Goal: Information Seeking & Learning: Learn about a topic

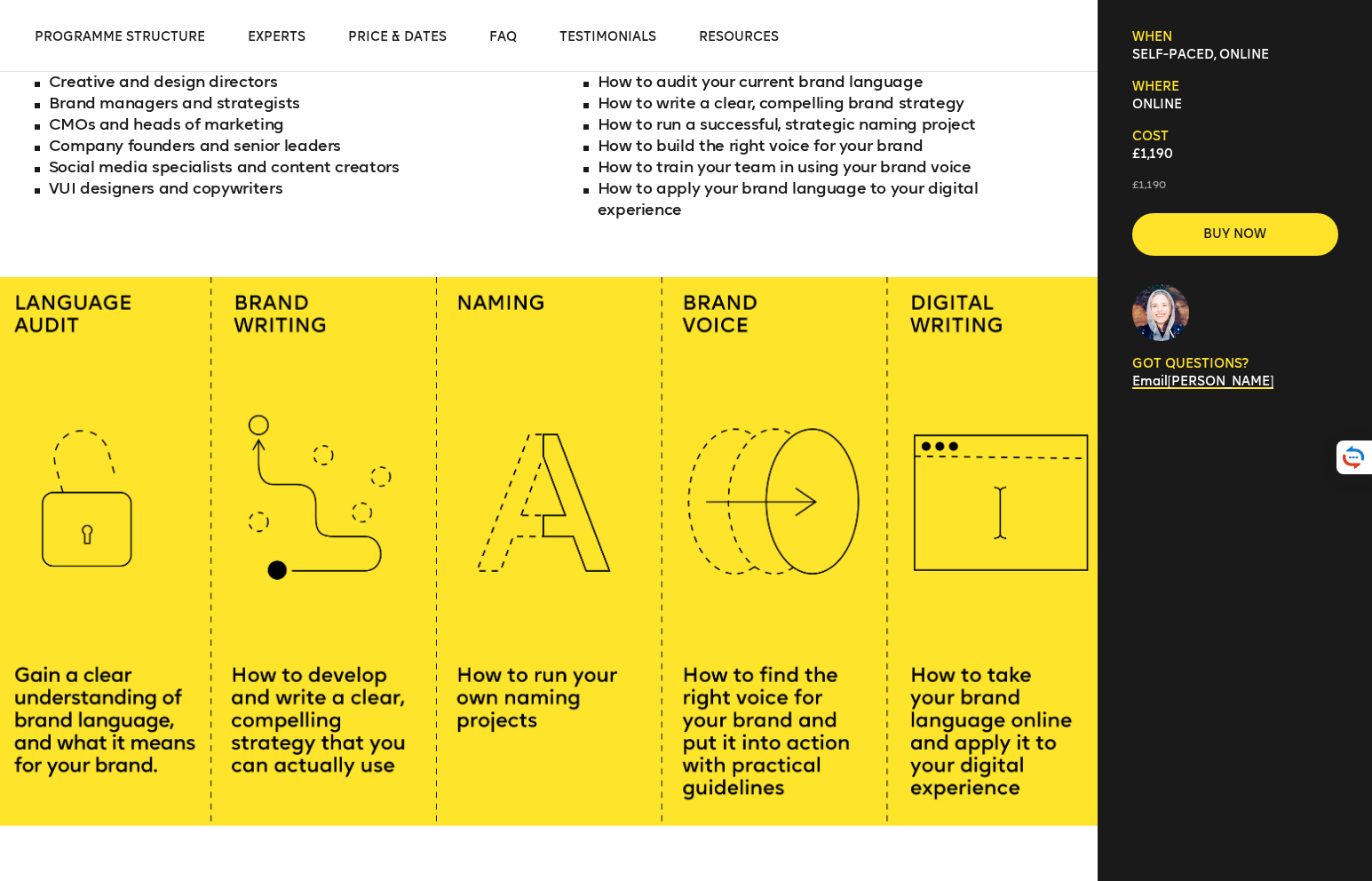
scroll to position [1122, 0]
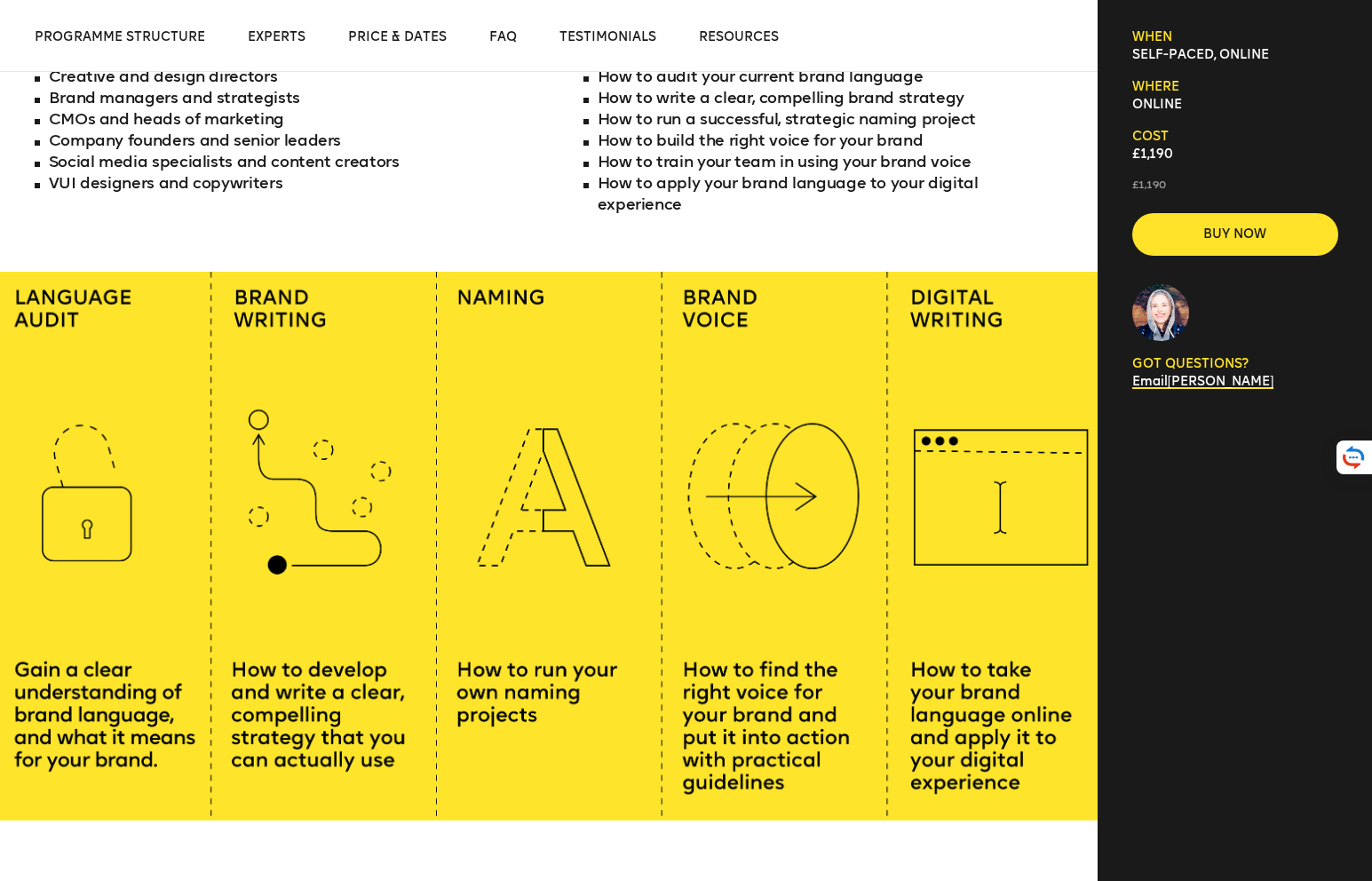
click at [687, 313] on div at bounding box center [549, 546] width 1097 height 548
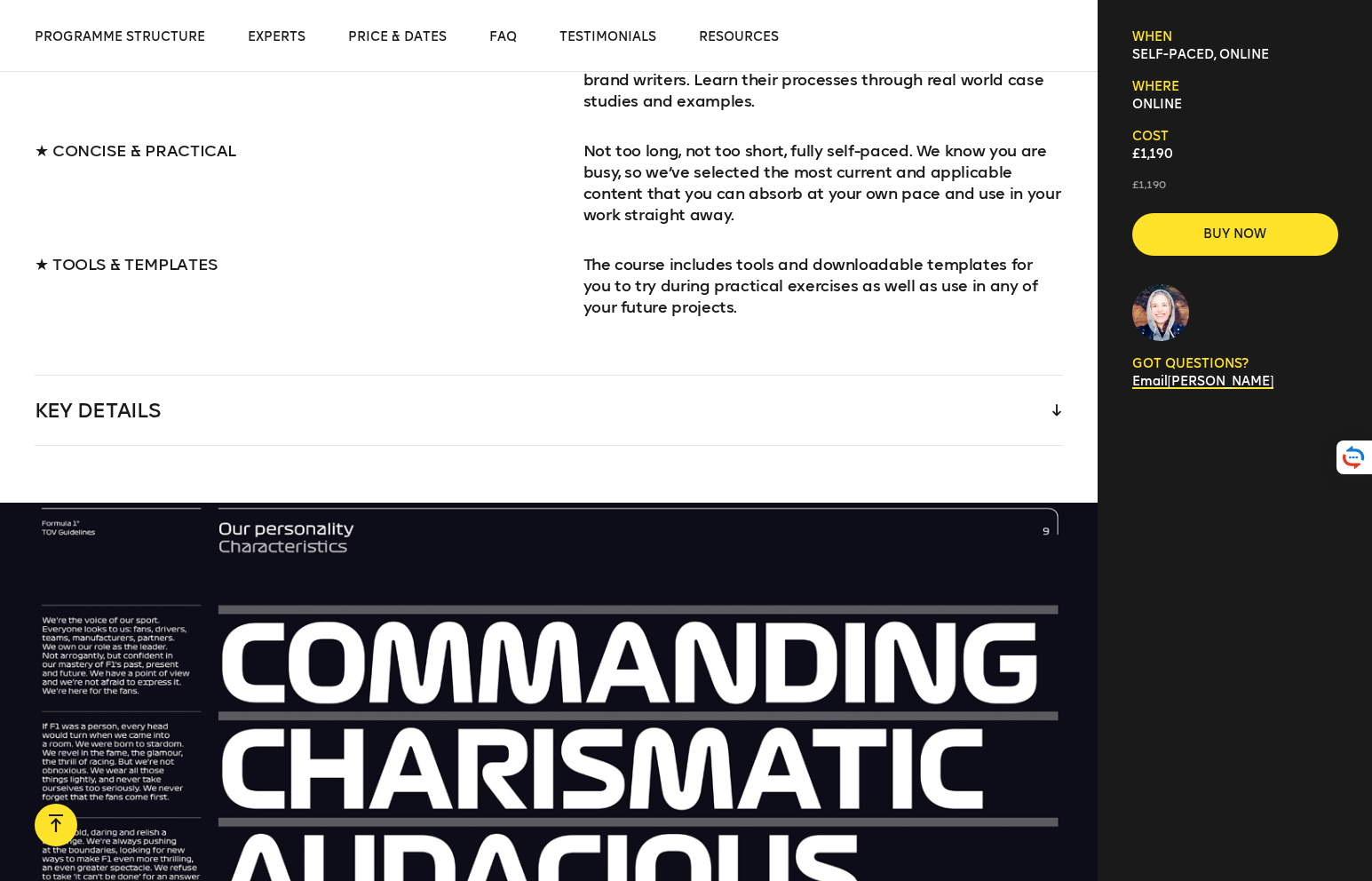
scroll to position [2130, 0]
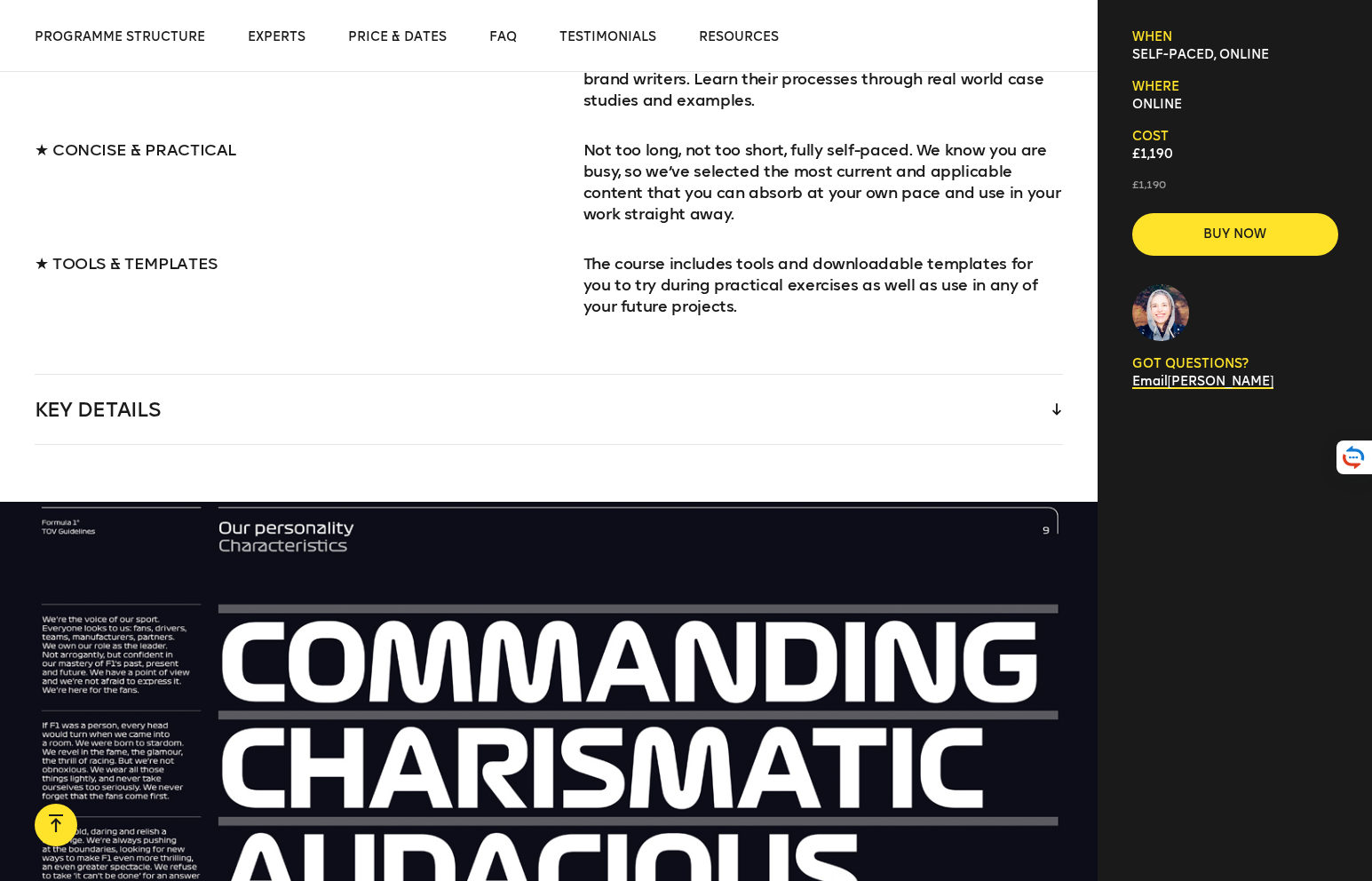
click at [460, 375] on div "Key Details" at bounding box center [550, 409] width 1029 height 69
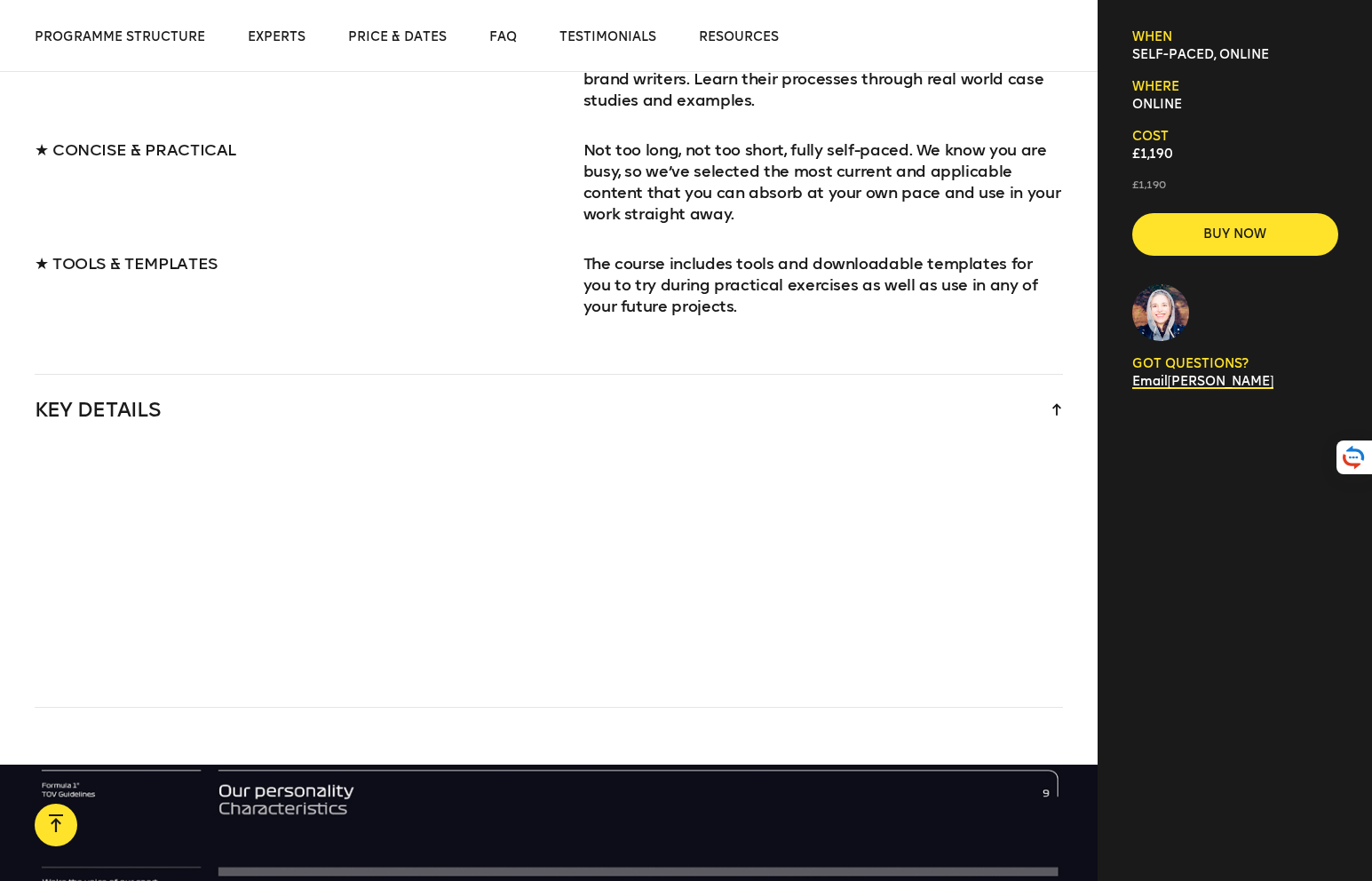
click at [1065, 380] on section "GET MORE FROM YOUR BRAND LANGUAGE ★ LEARN FROM THE EXPERTS Forget boring academ…" at bounding box center [549, 288] width 1097 height 838
click at [1062, 389] on div "Key Details" at bounding box center [550, 409] width 1029 height 69
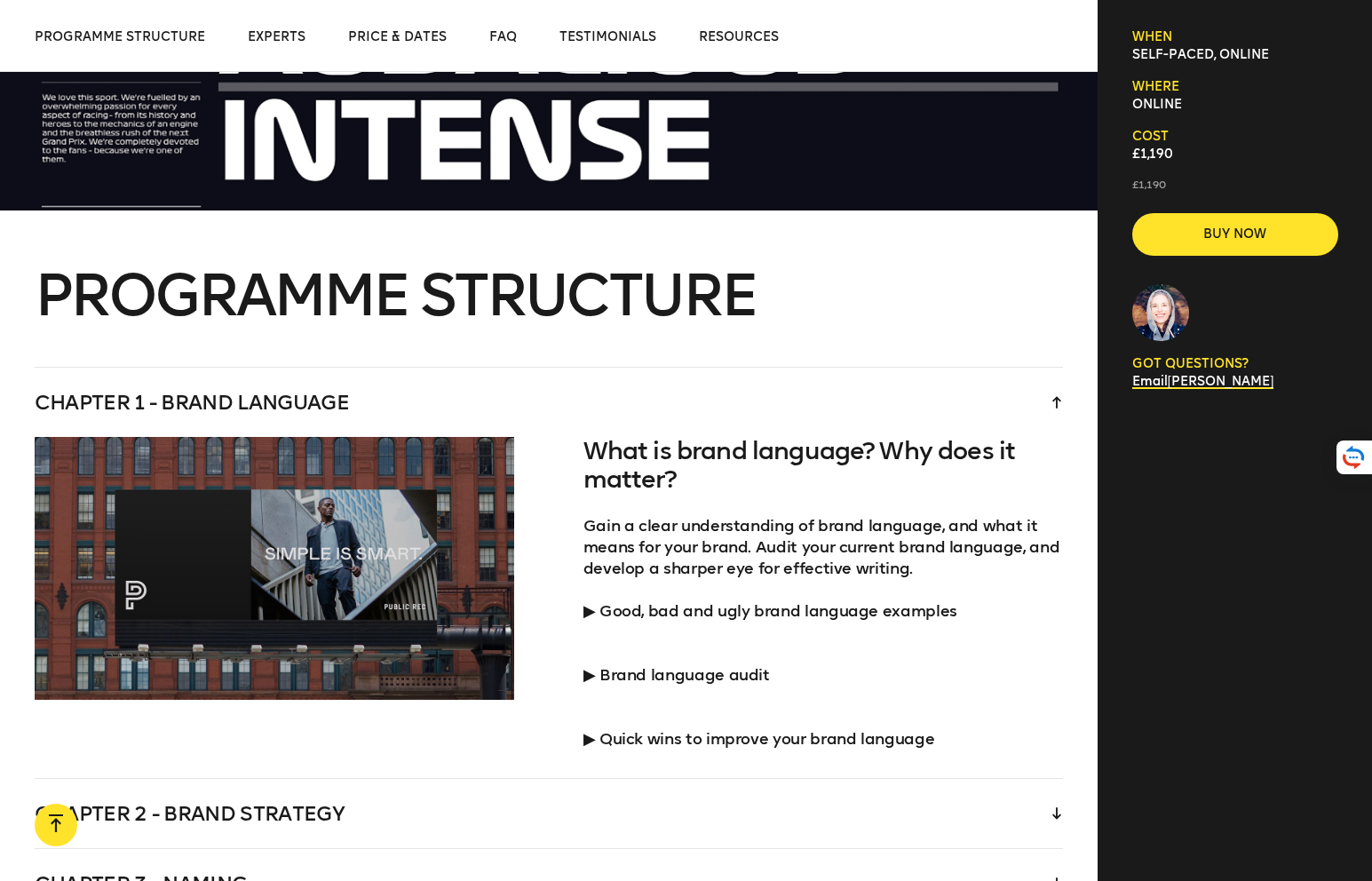
scroll to position [2970, 0]
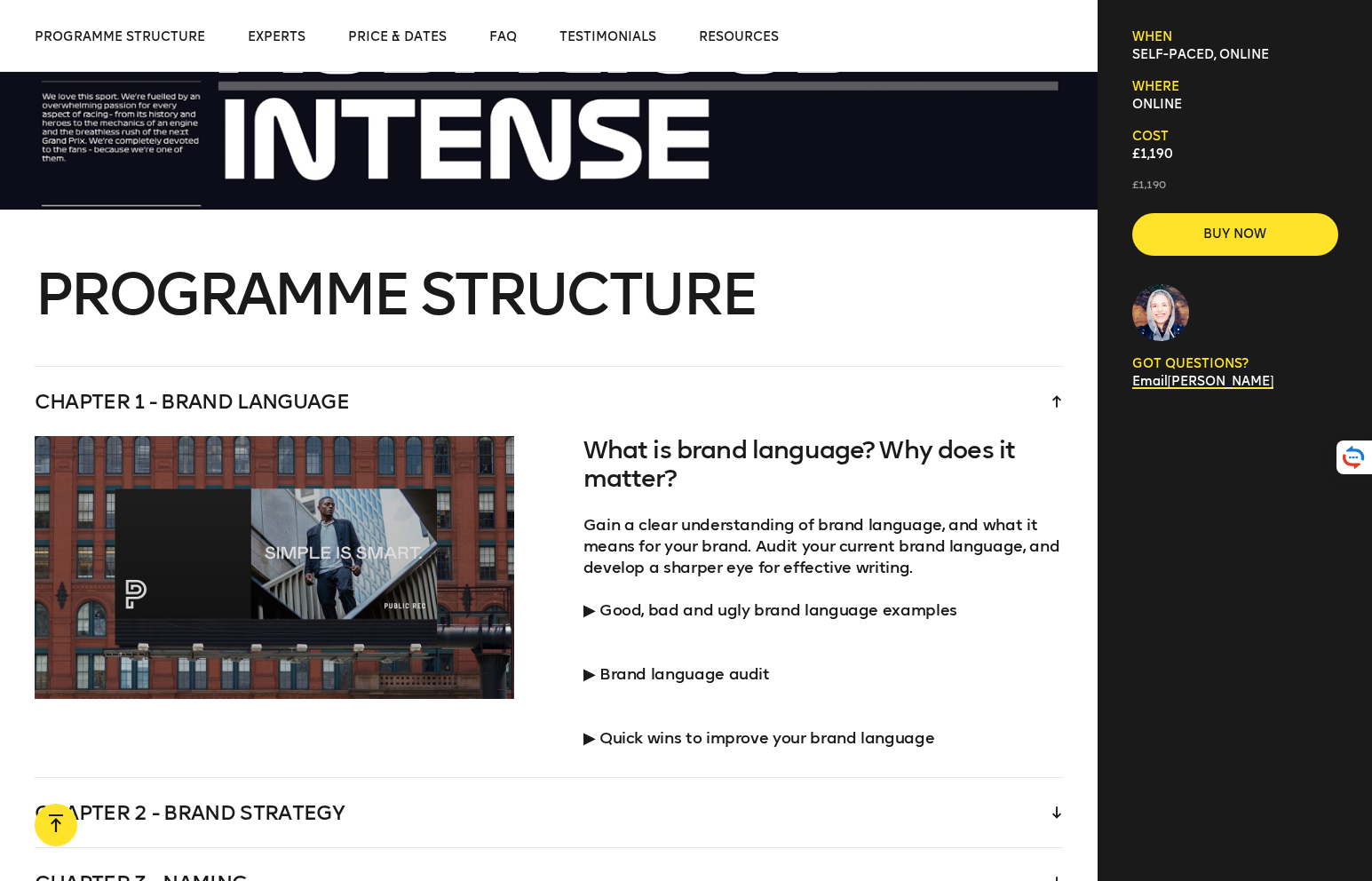
click at [637, 600] on p "▶︎ Good, bad and ugly brand language examples" at bounding box center [823, 610] width 480 height 21
click at [582, 584] on div "What is brand language? Why does it matter? Gain a clear understanding of brand…" at bounding box center [550, 606] width 1029 height 341
click at [592, 600] on p "▶︎ Good, bad and ugly brand language examples" at bounding box center [823, 610] width 480 height 21
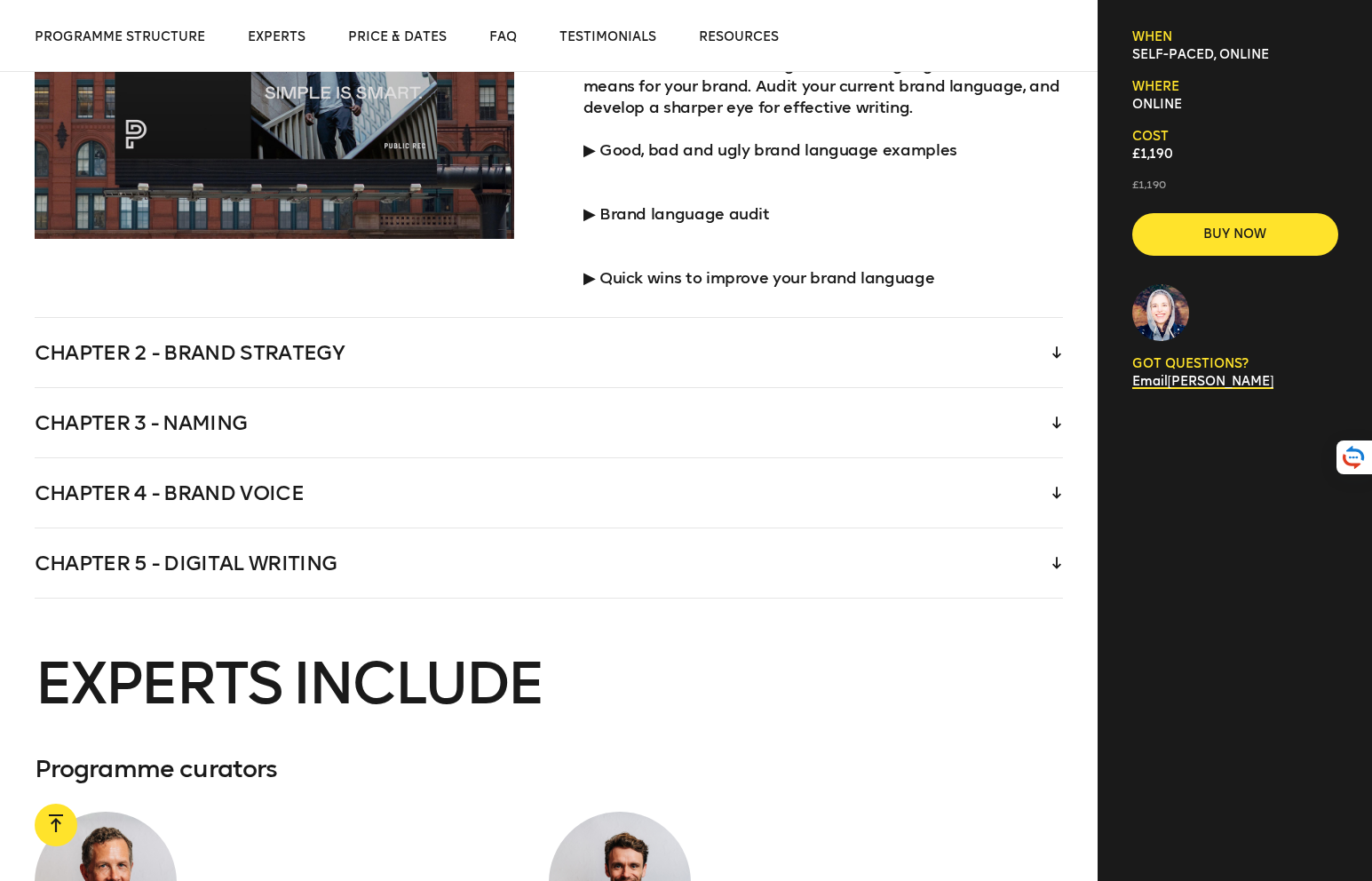
scroll to position [3251, 0]
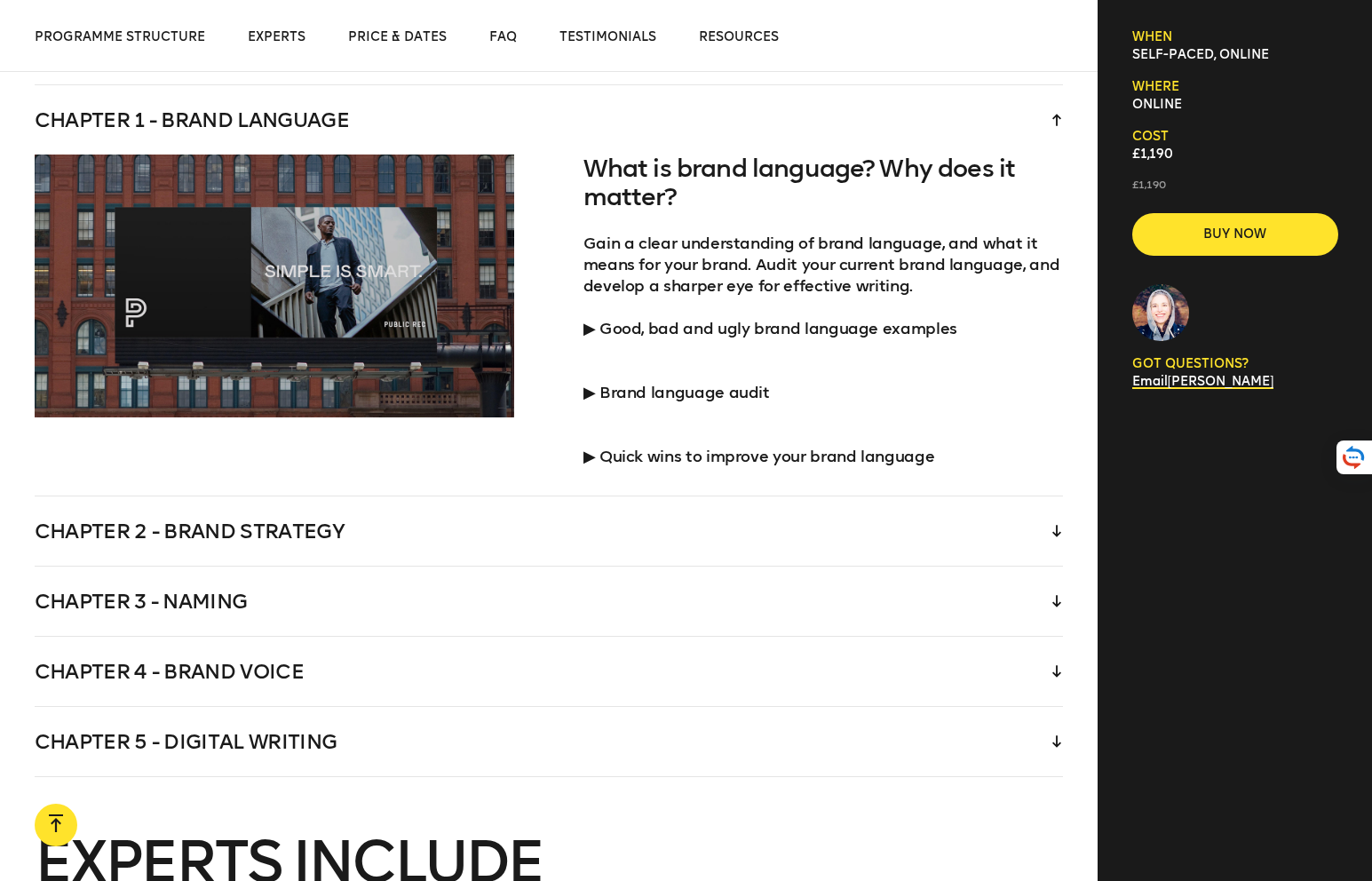
click at [444, 496] on div "Chapter 2 - Brand strategy" at bounding box center [550, 530] width 1029 height 69
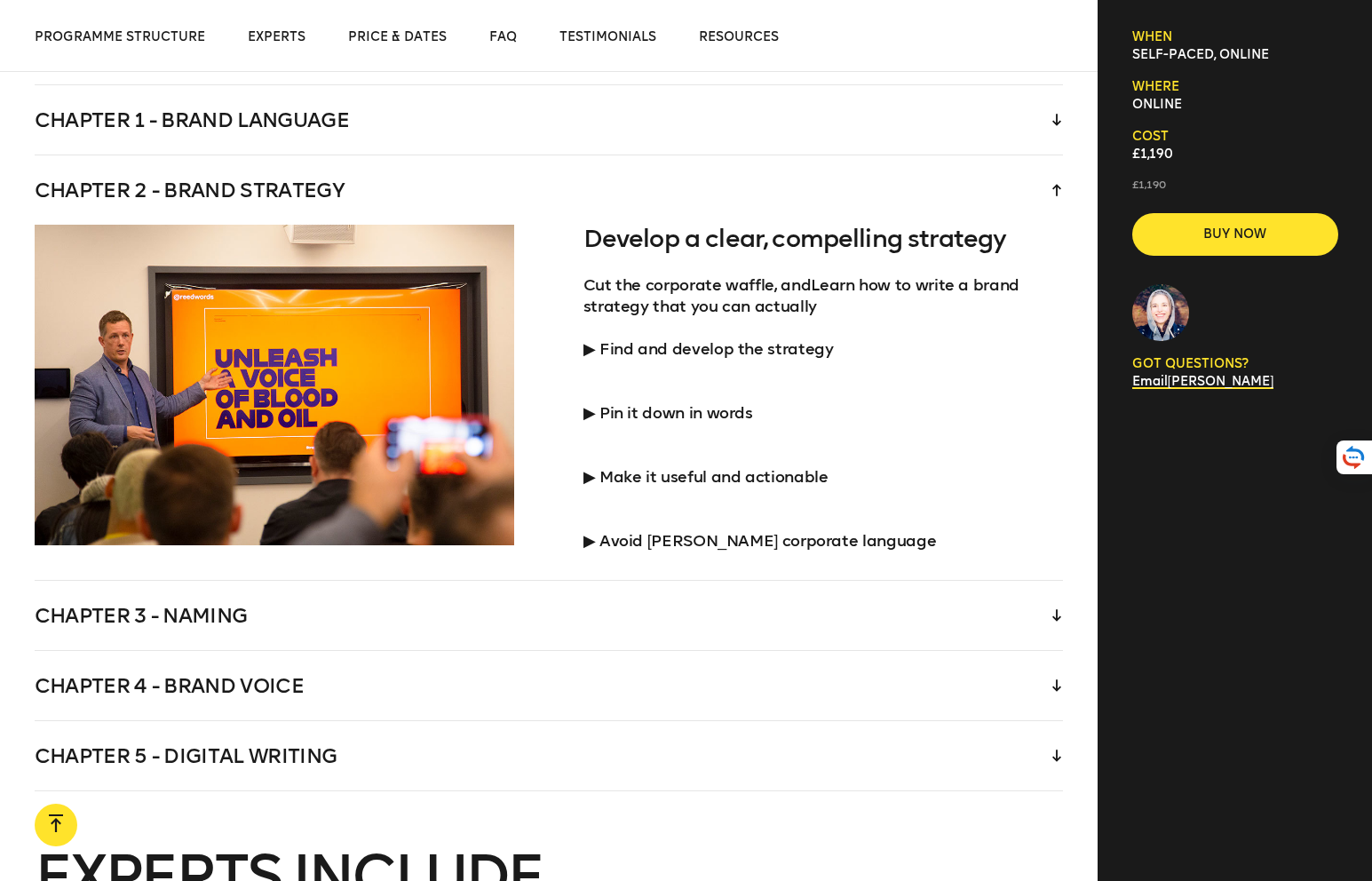
click at [499, 155] on div "Chapter 2 - Brand strategy" at bounding box center [550, 189] width 1029 height 69
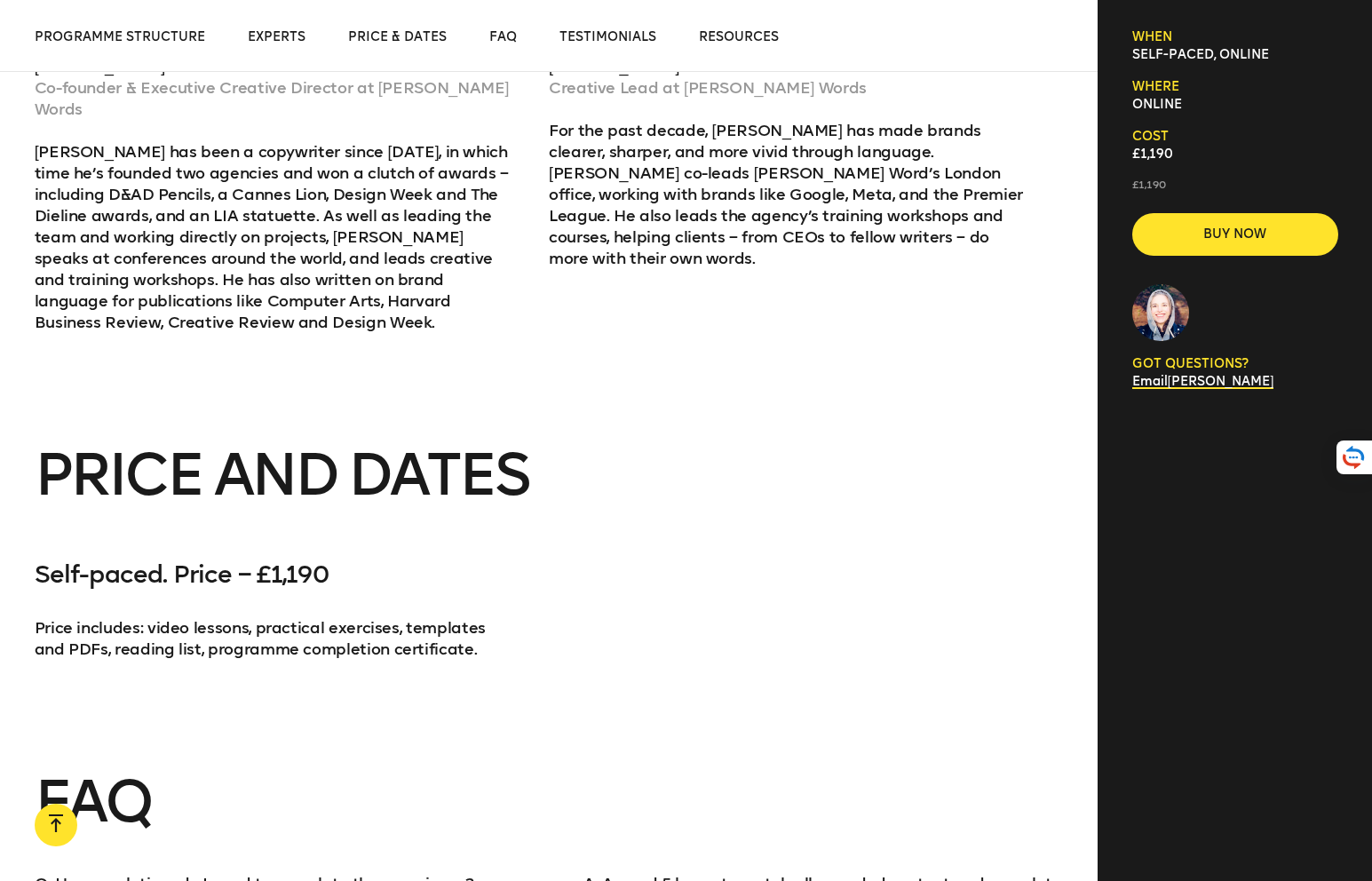
scroll to position [4018, 0]
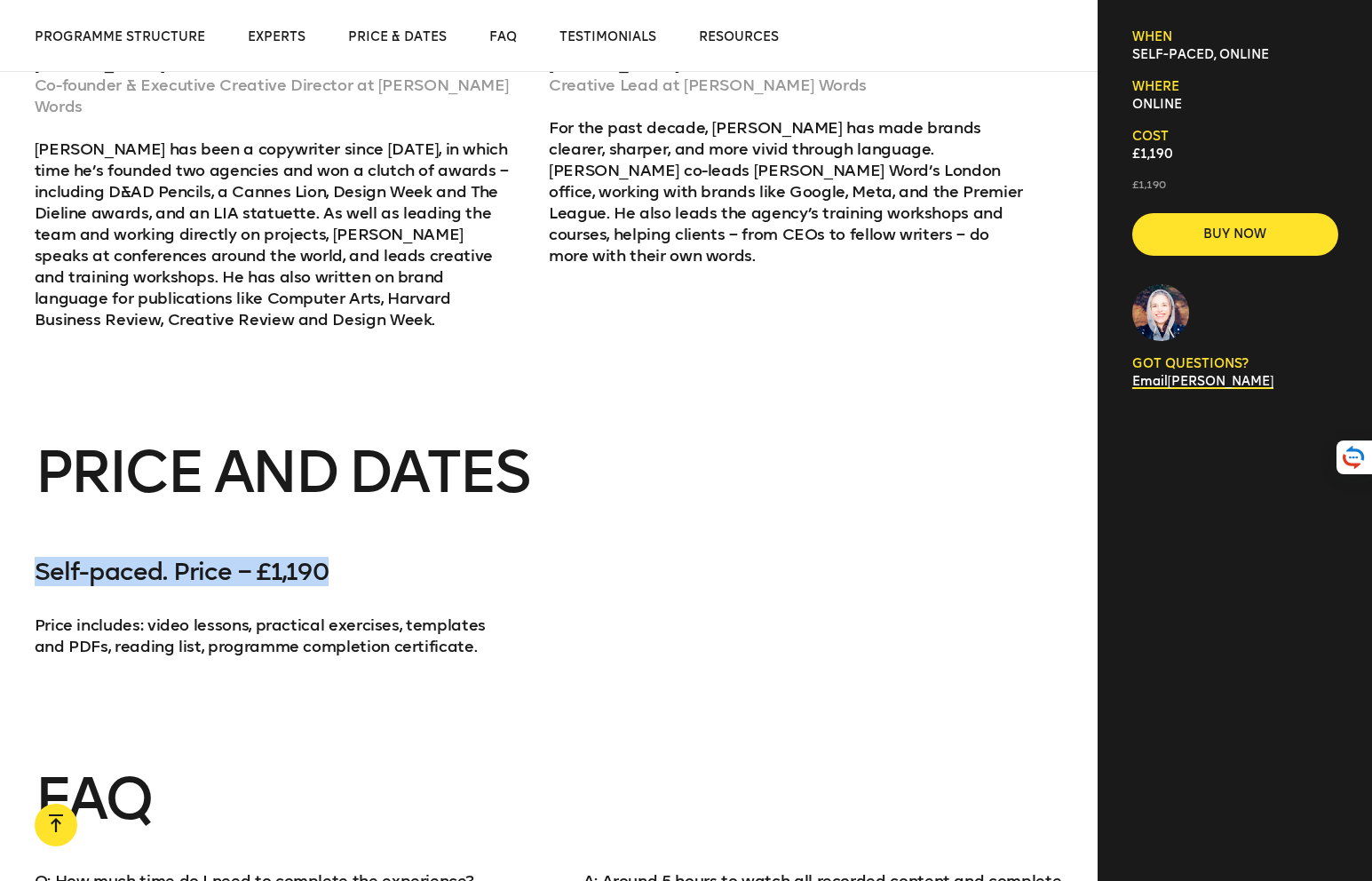
drag, startPoint x: 347, startPoint y: 522, endPoint x: 199, endPoint y: 502, distance: 149.3
click at [199, 502] on section "Price and Dates Self-paced. Price – £1,190 Price includes: video lessons, pract…" at bounding box center [549, 579] width 1097 height 270
click at [303, 558] on div "Self-paced. Price – £1,190 Price includes: video lessons, practical exercises, …" at bounding box center [275, 636] width 480 height 156
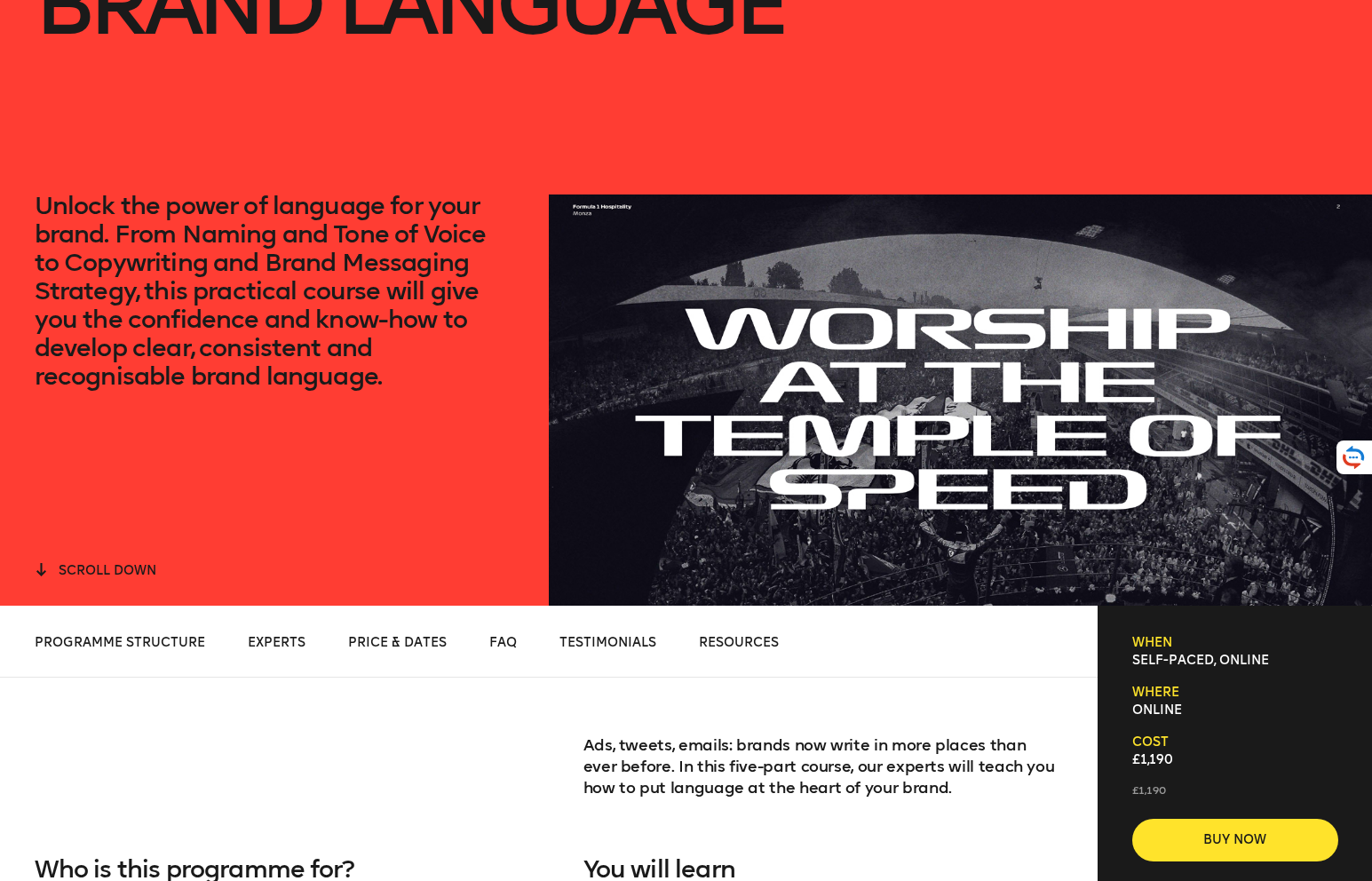
scroll to position [0, 0]
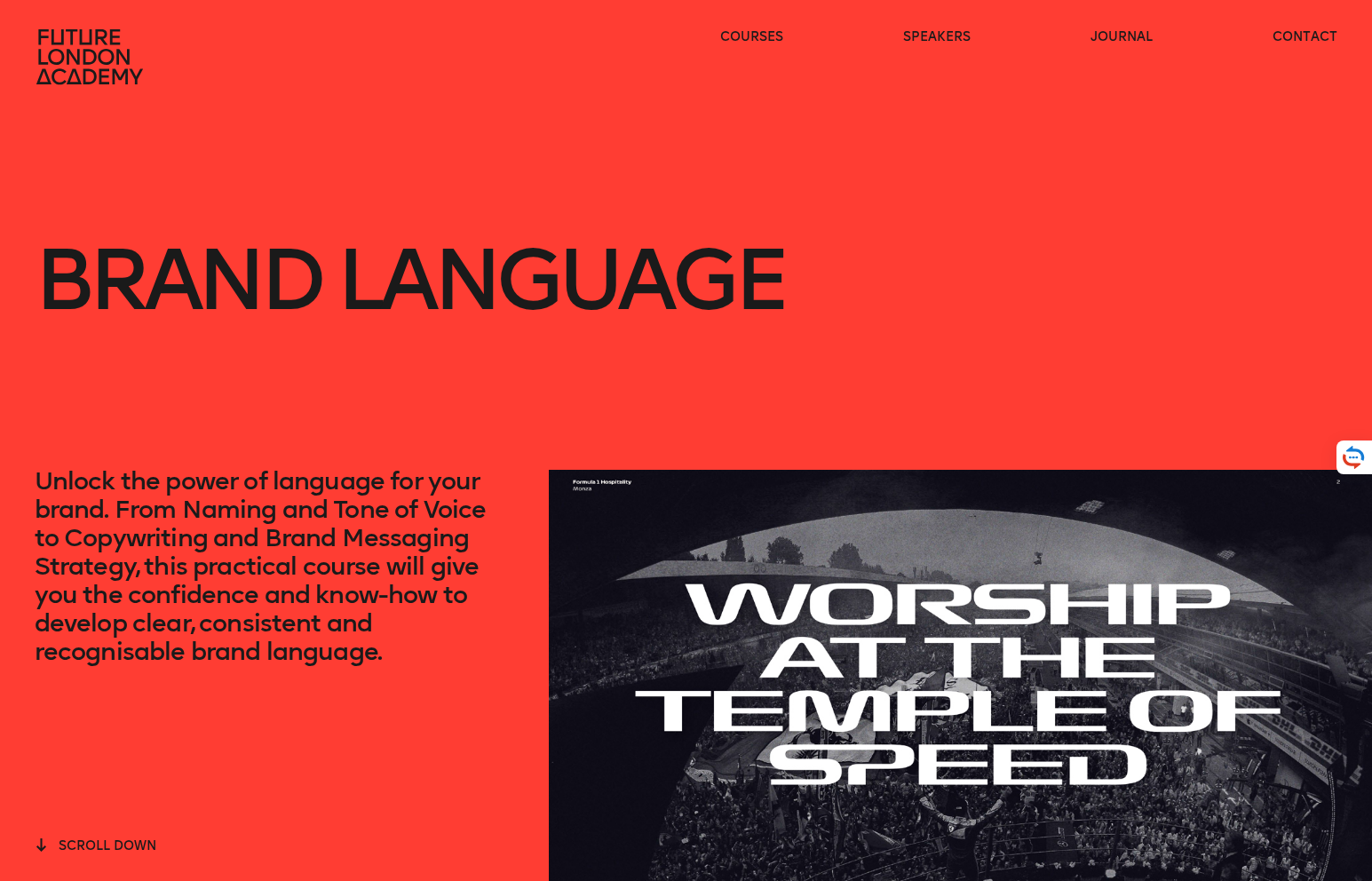
click at [107, 87] on div "Brand Language Unlock the power of language for your brand. From Naming and Ton…" at bounding box center [686, 440] width 1372 height 881
click at [110, 51] on icon at bounding box center [88, 57] width 106 height 55
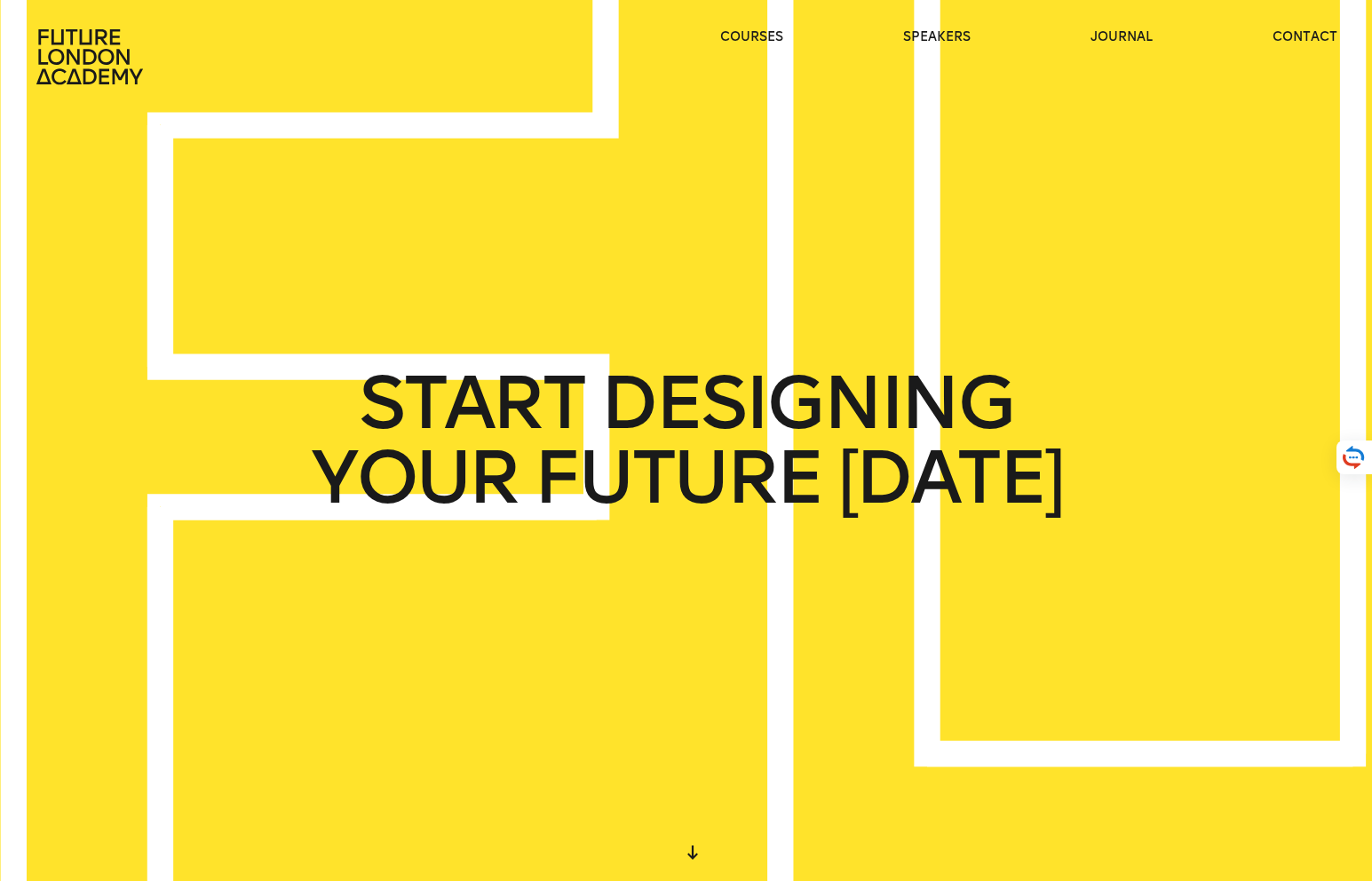
click at [786, 29] on ul "courses speakers journal contact" at bounding box center [1028, 57] width 617 height 57
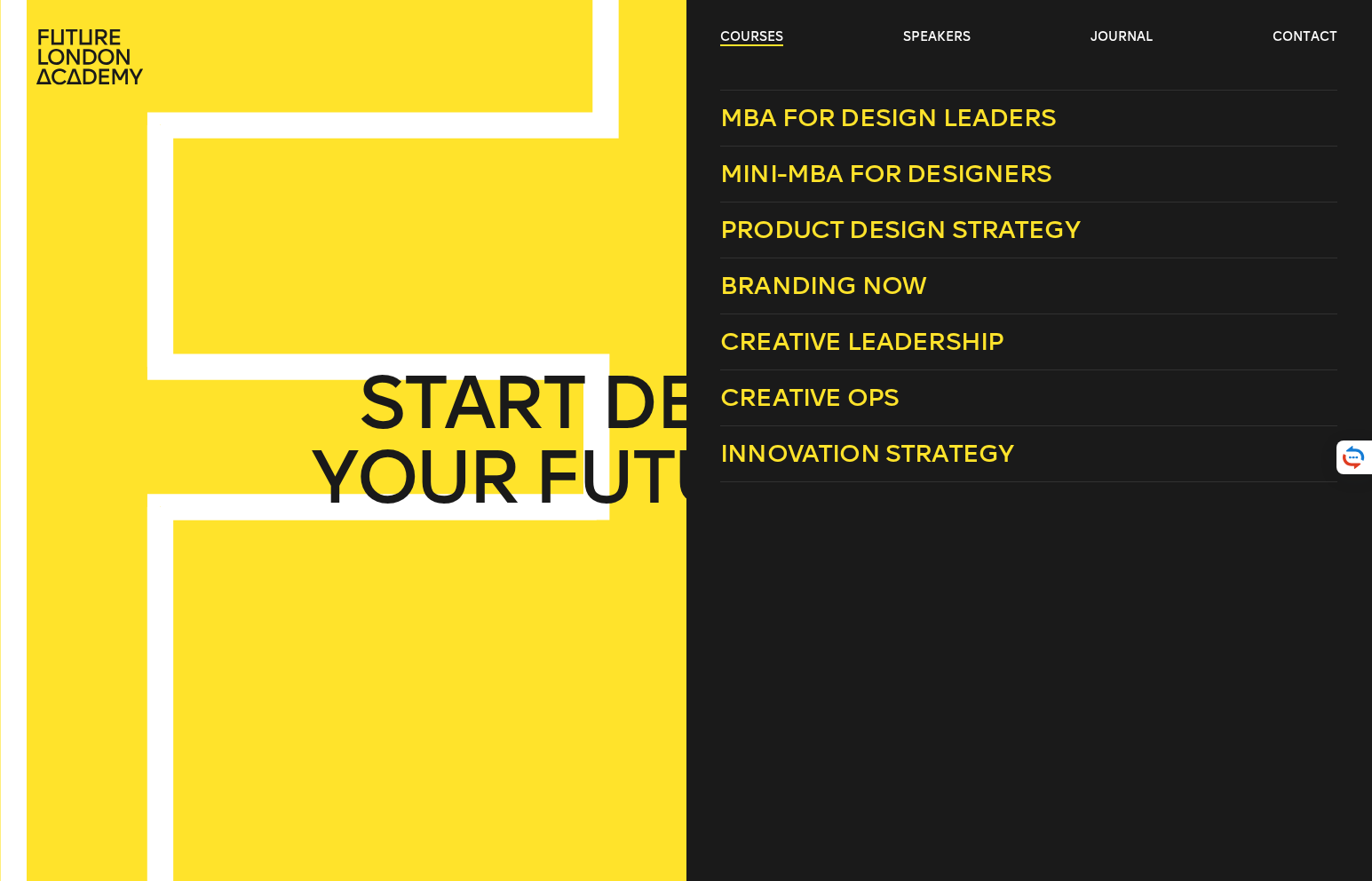
click at [767, 39] on link "courses" at bounding box center [751, 37] width 63 height 18
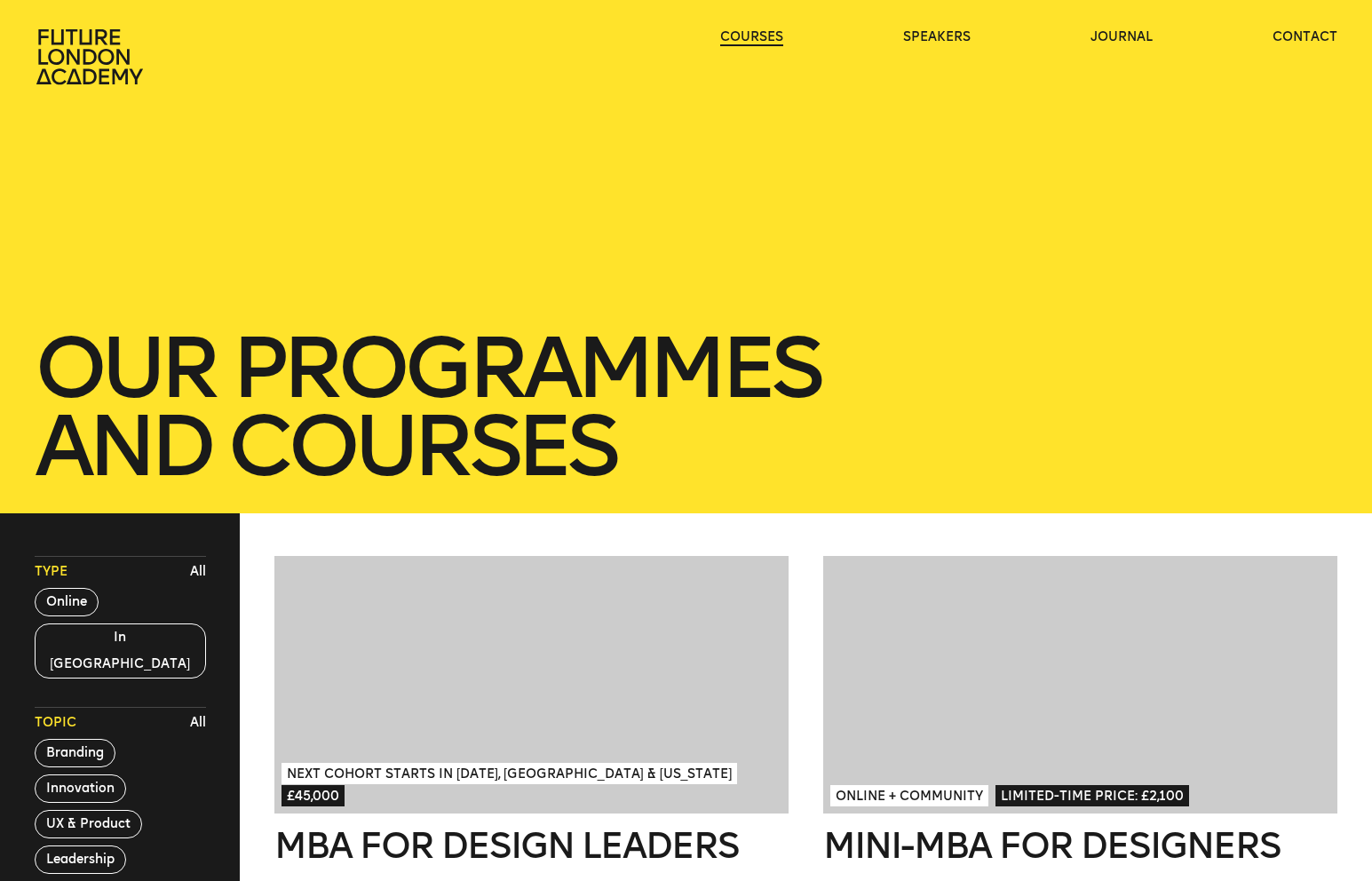
click at [767, 40] on link "courses" at bounding box center [751, 37] width 63 height 18
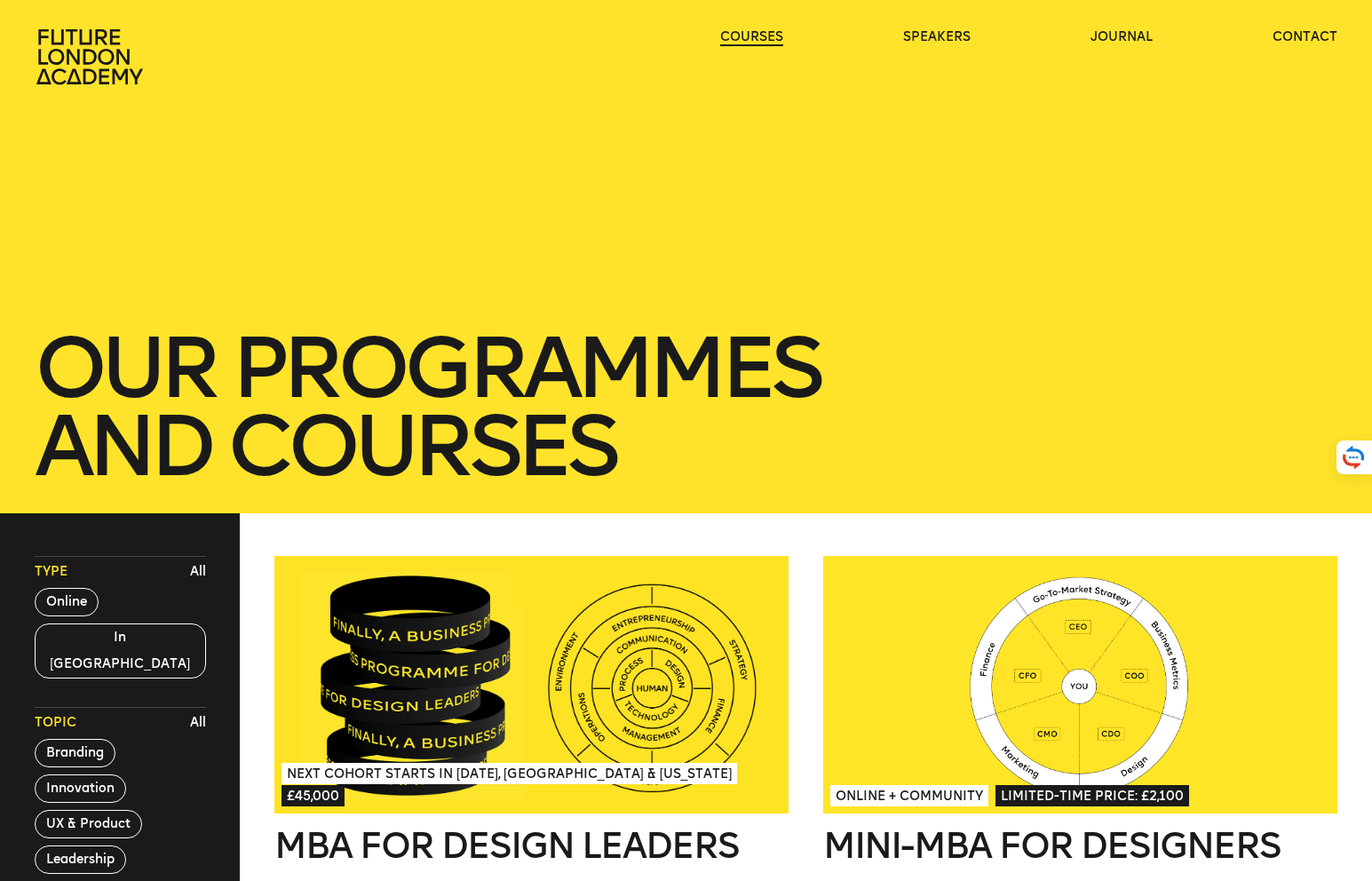
click at [748, 39] on link "courses" at bounding box center [751, 37] width 63 height 18
click at [733, 75] on ul "courses speakers journal contact" at bounding box center [1028, 57] width 617 height 57
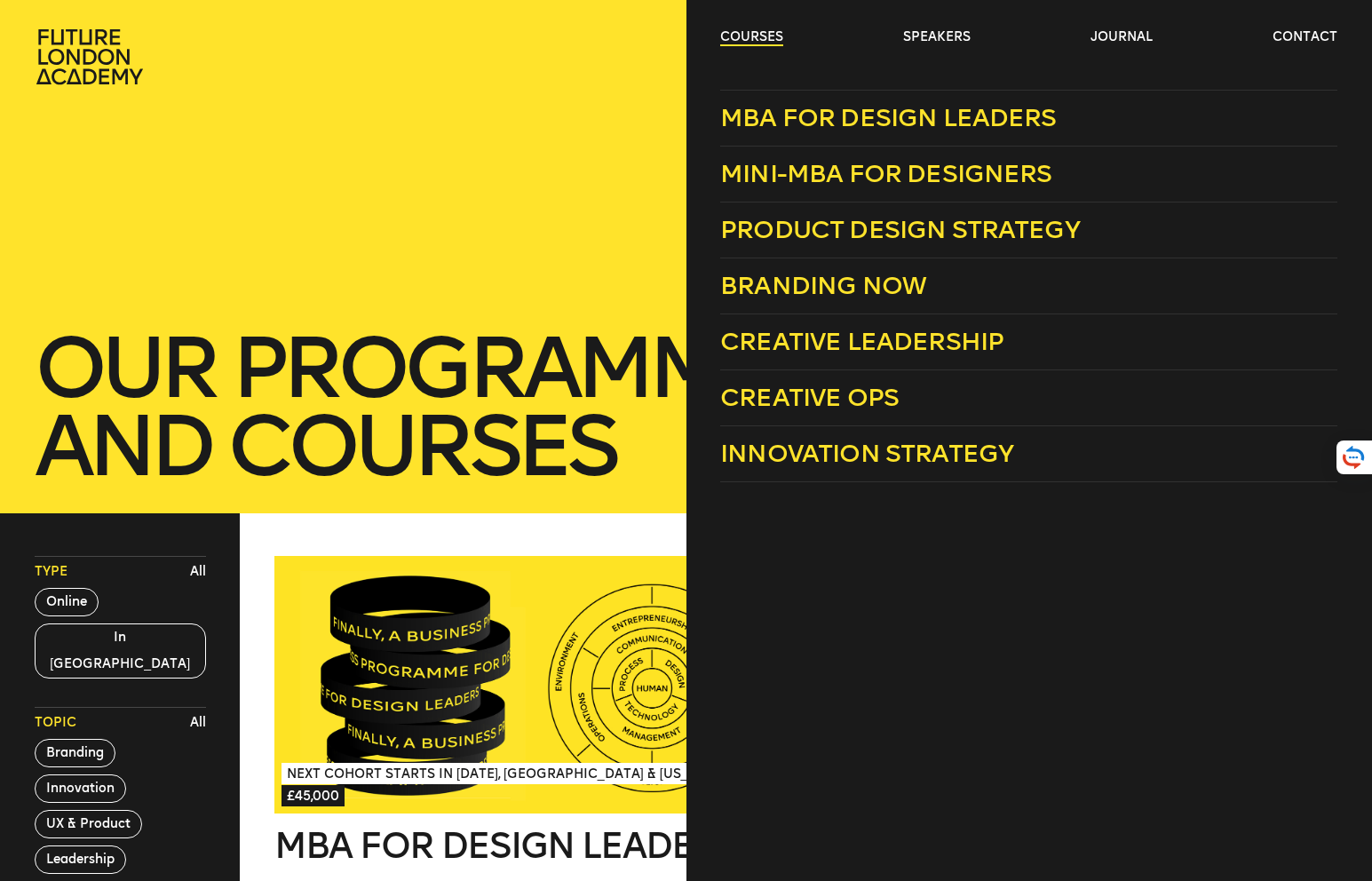
click at [756, 44] on link "courses" at bounding box center [751, 37] width 63 height 18
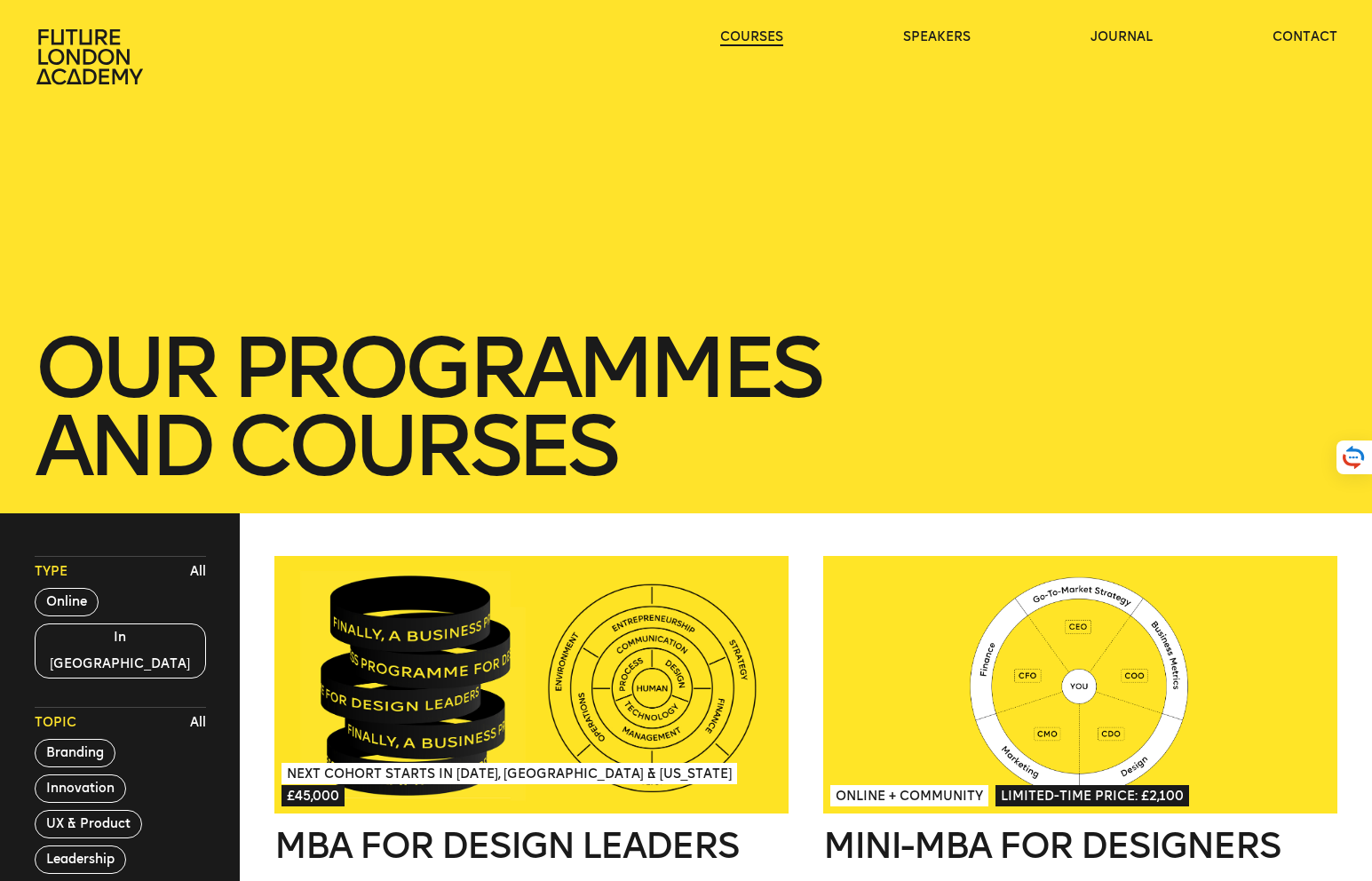
click at [756, 43] on link "courses" at bounding box center [751, 37] width 63 height 18
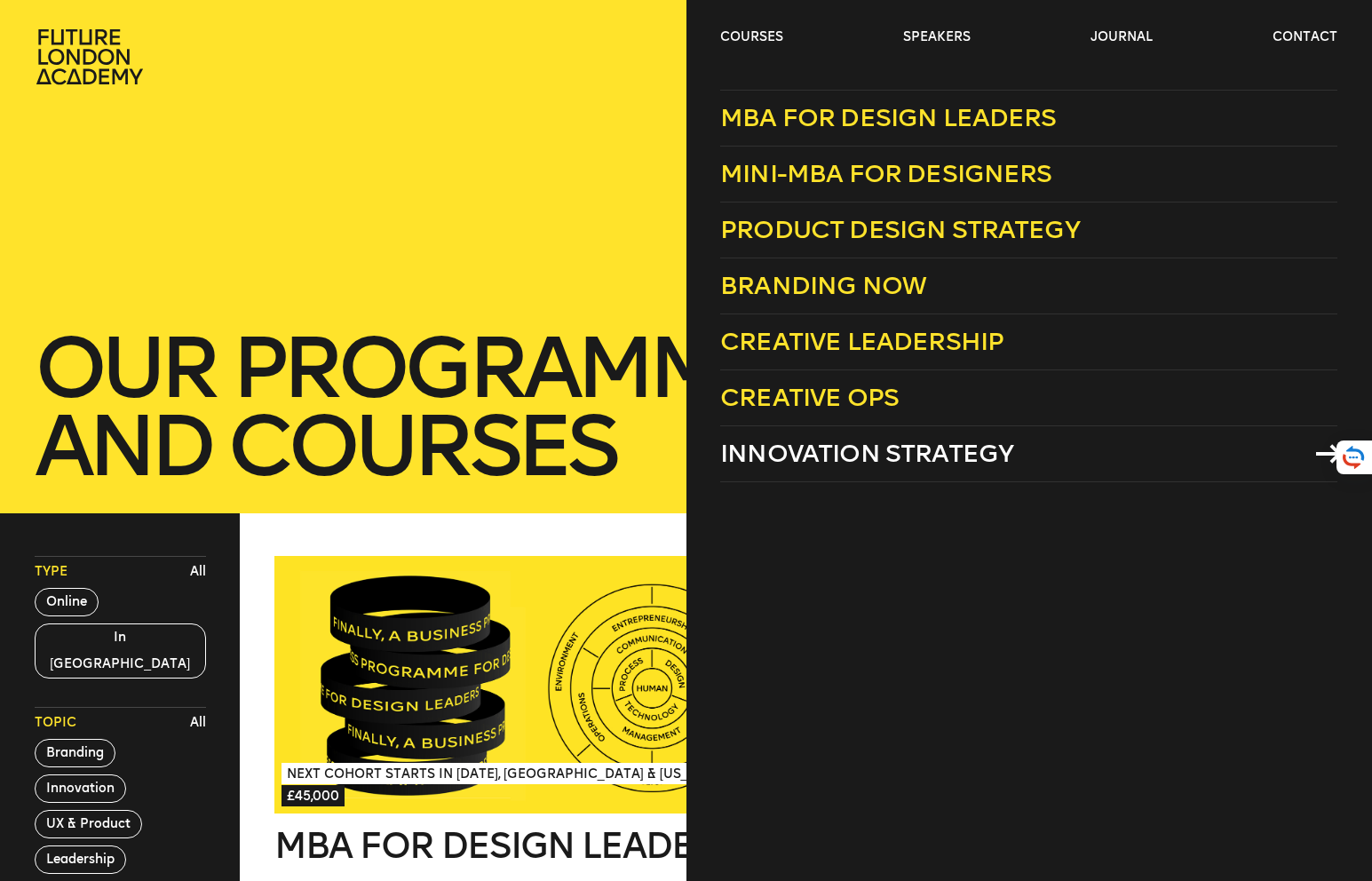
click at [820, 452] on span "Innovation Strategy" at bounding box center [866, 453] width 293 height 29
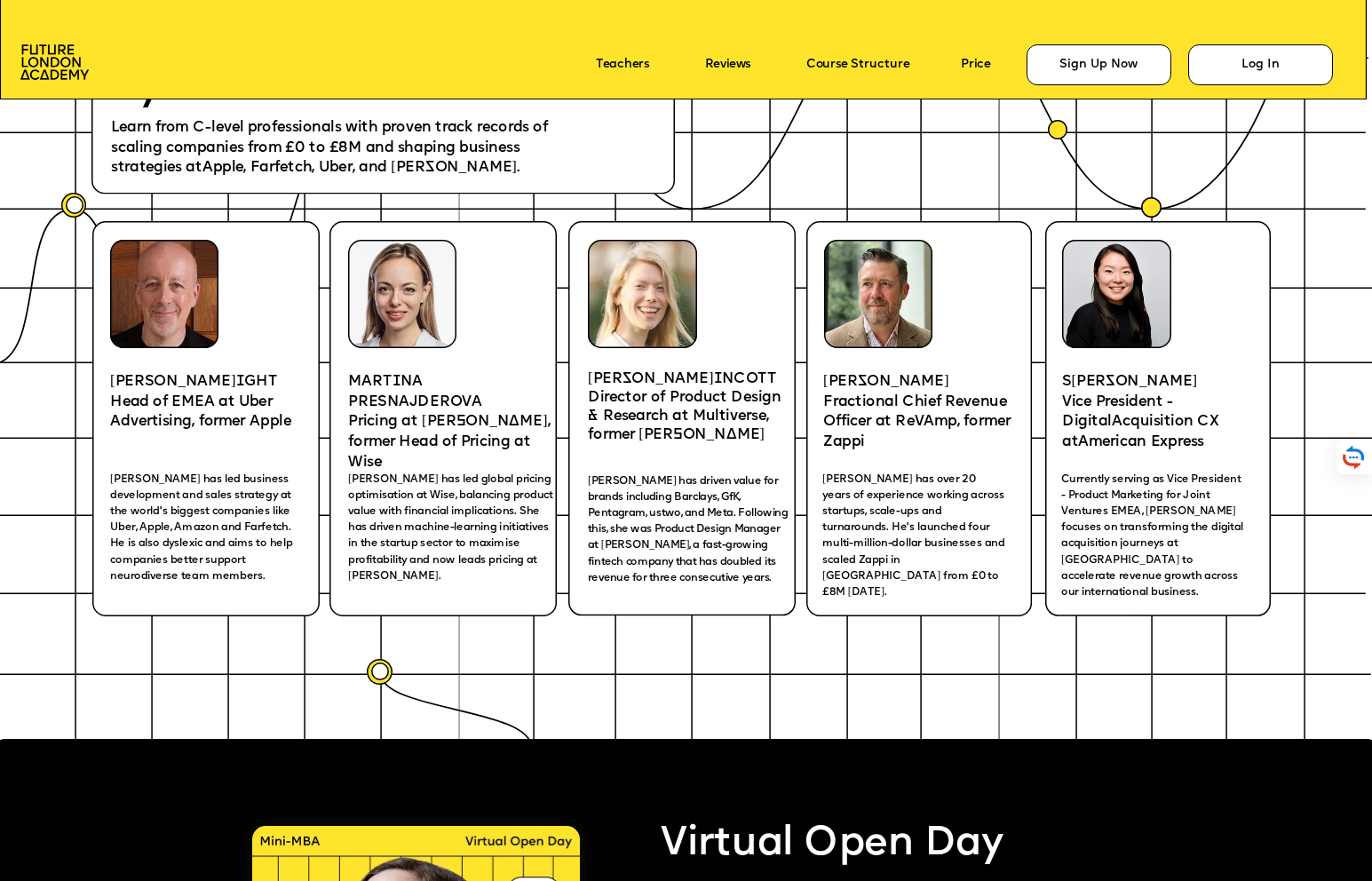
scroll to position [2811, 0]
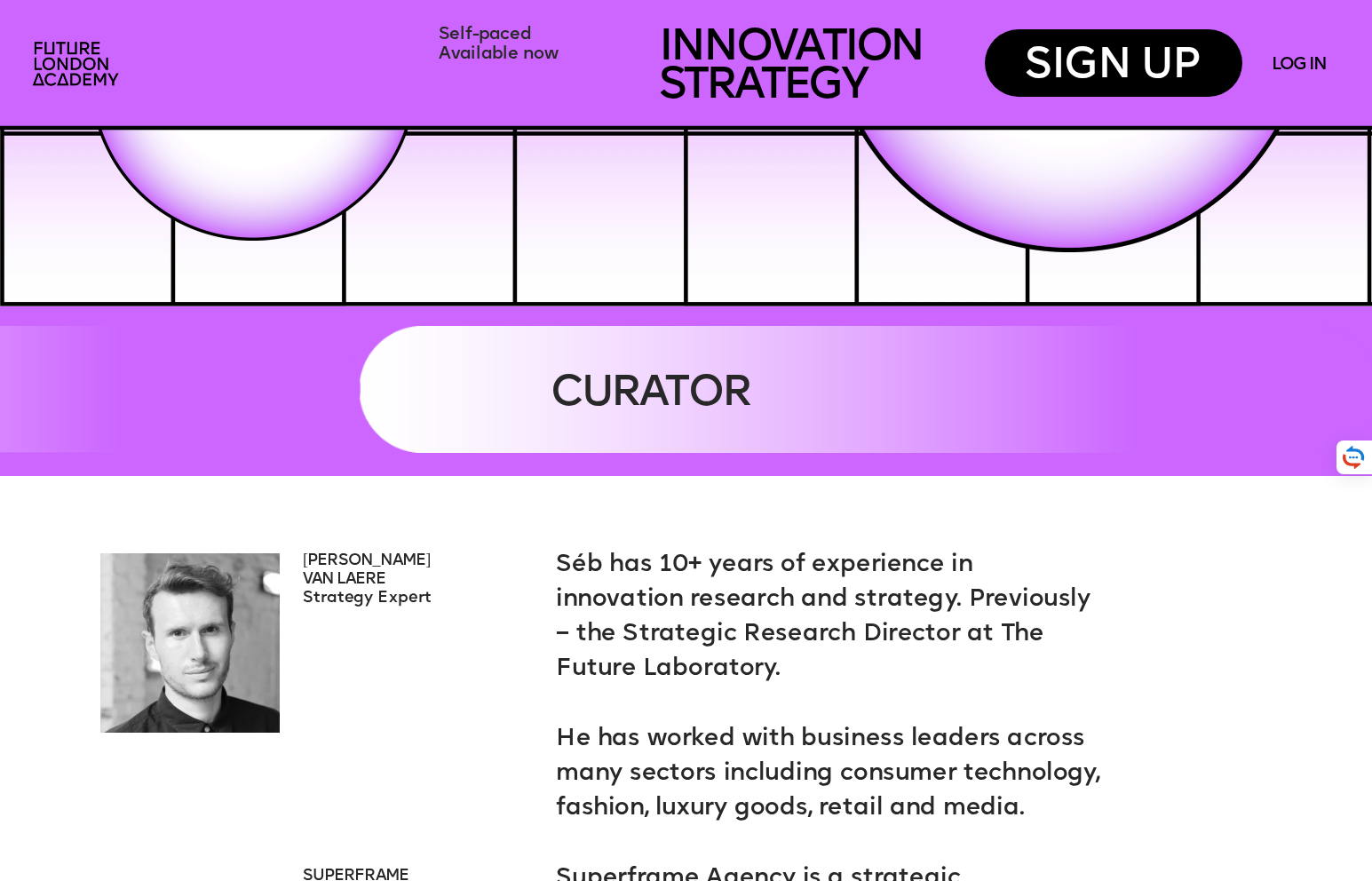
scroll to position [4140, 0]
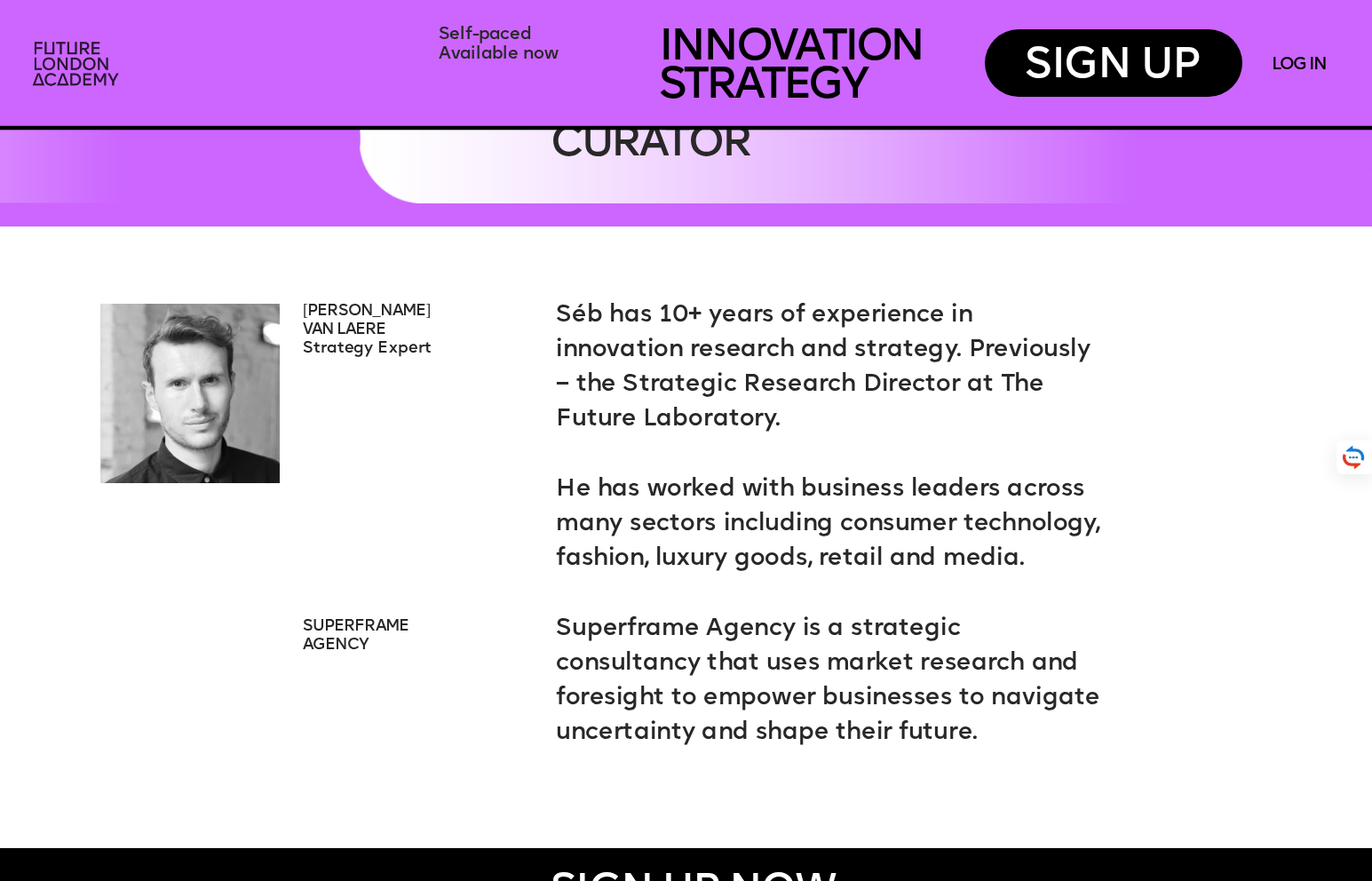
click at [77, 38] on img at bounding box center [78, 65] width 106 height 63
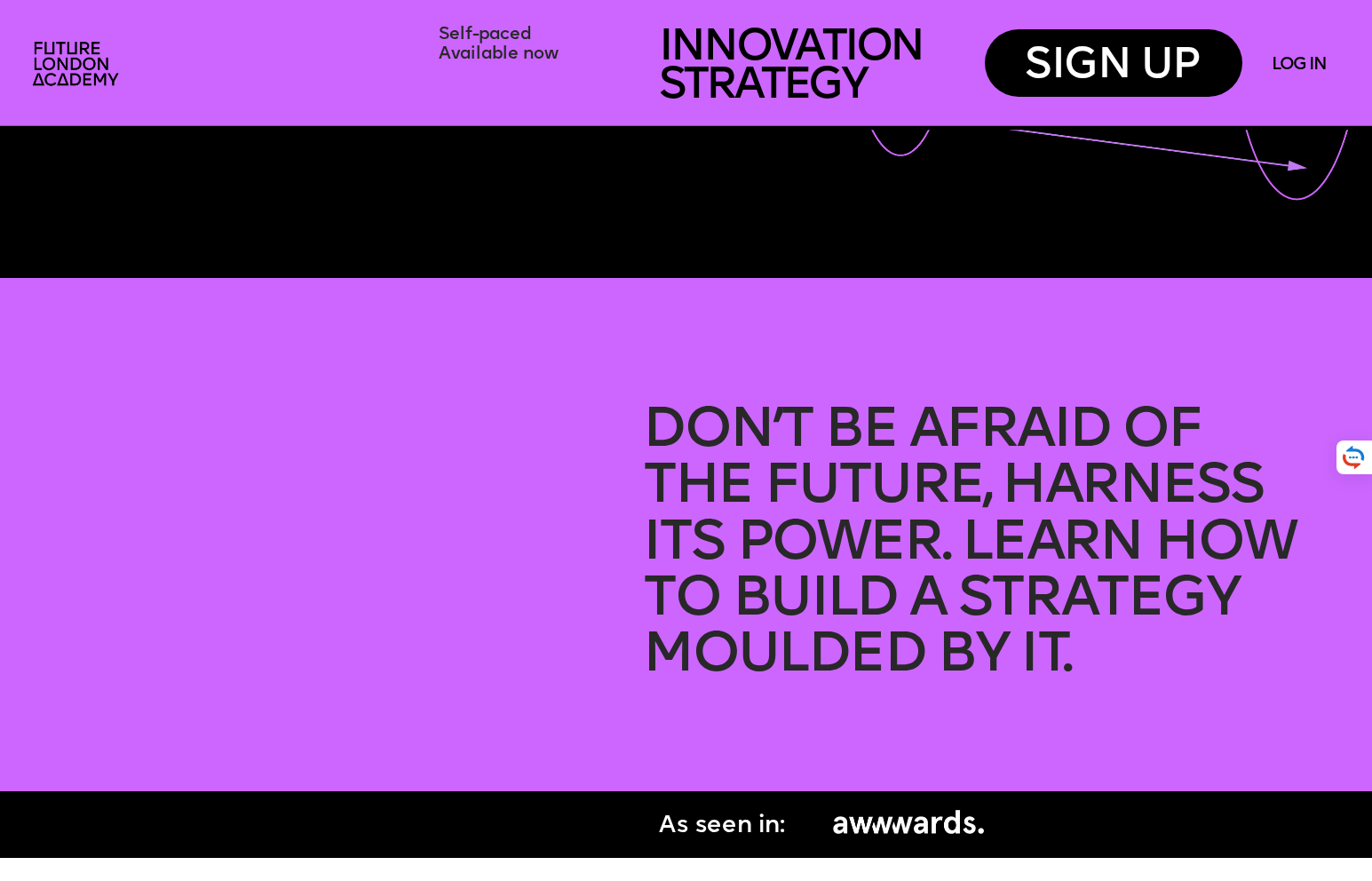
scroll to position [0, 0]
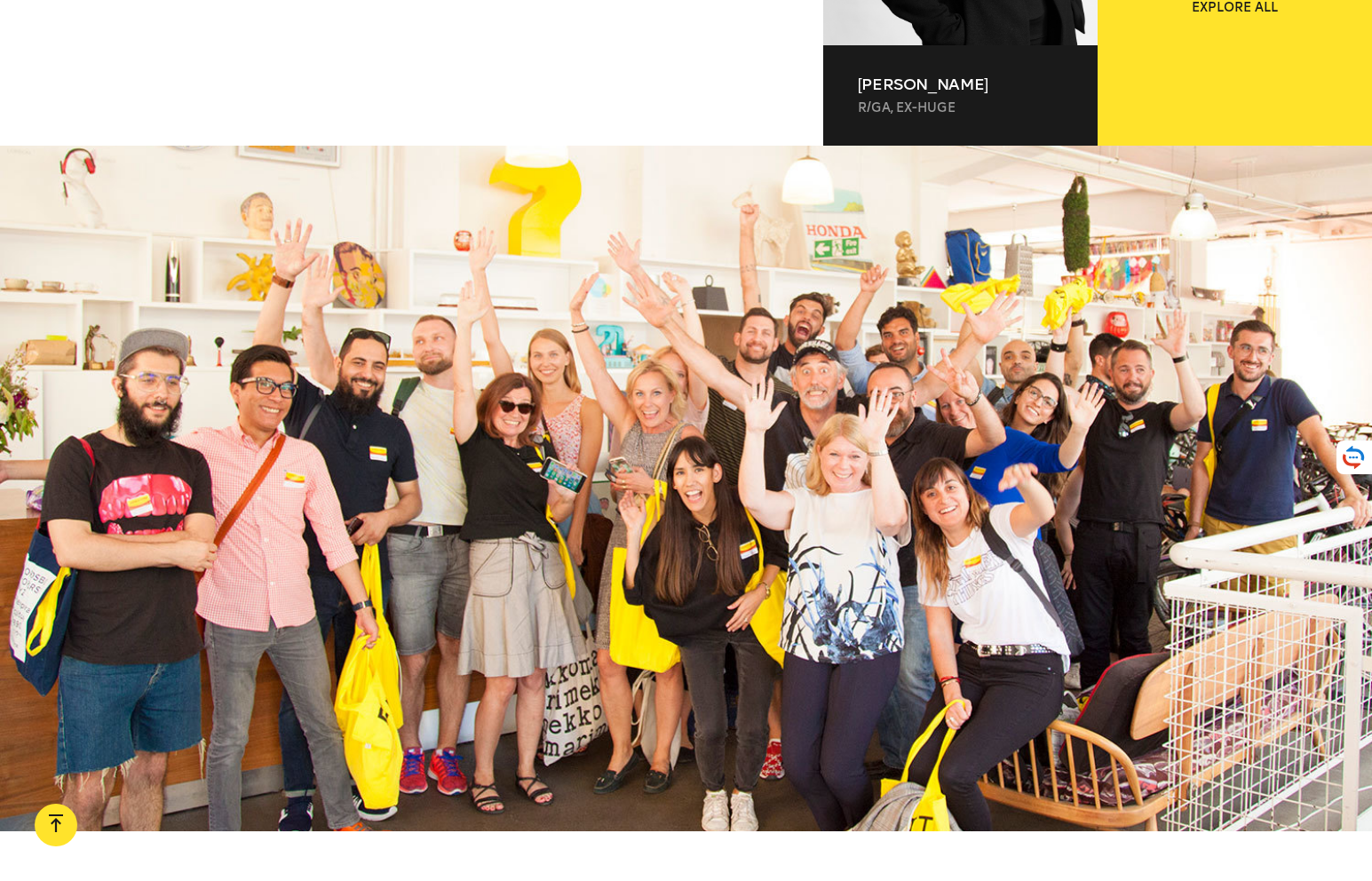
scroll to position [1897, 0]
